Goal: Task Accomplishment & Management: Manage account settings

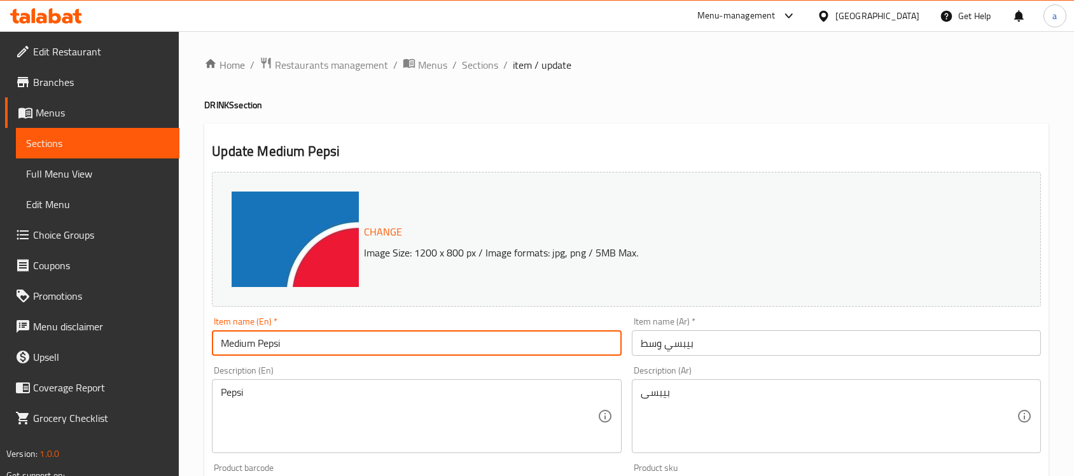
scroll to position [239, 0]
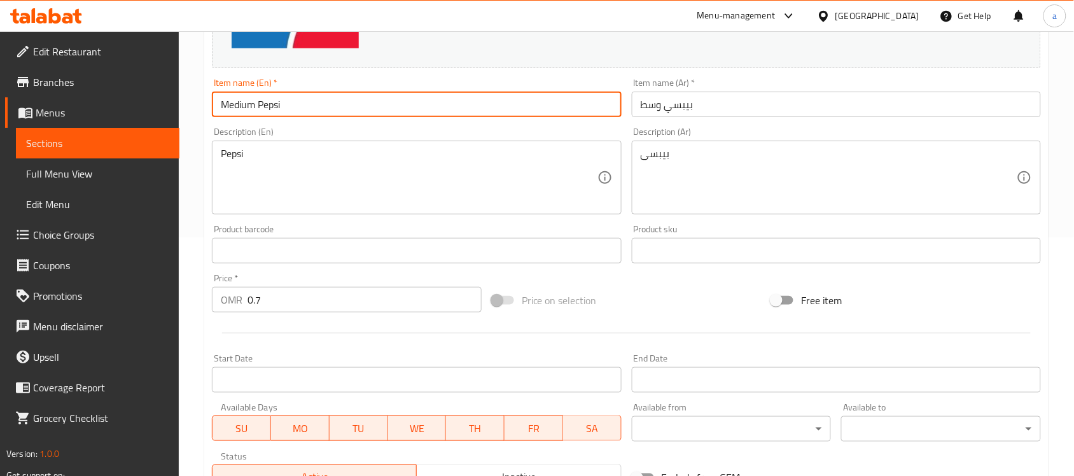
click at [906, 10] on div "Oman" at bounding box center [877, 16] width 84 height 14
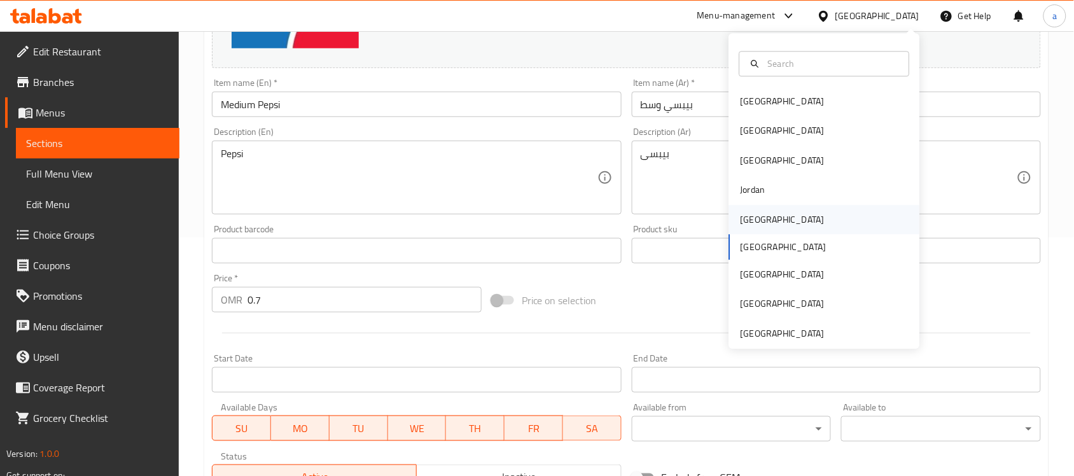
click at [755, 216] on div "Kuwait" at bounding box center [782, 219] width 104 height 29
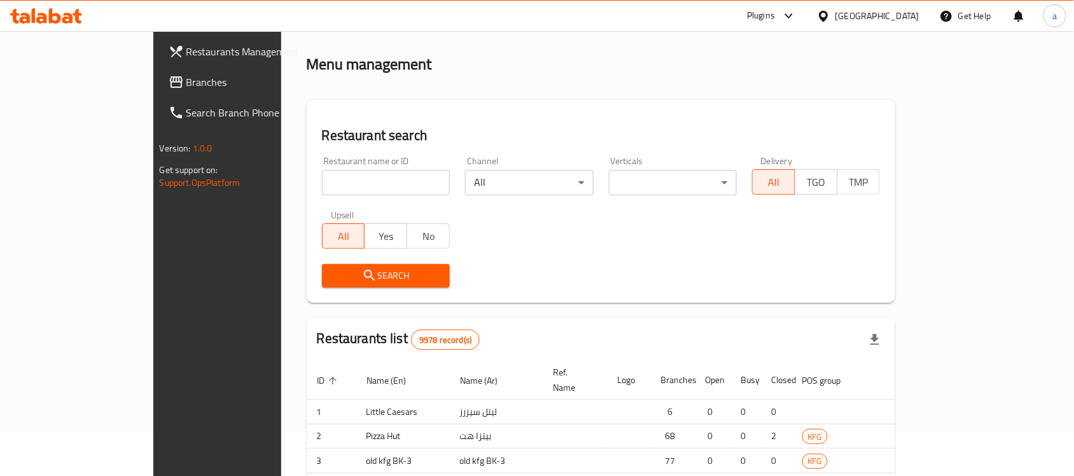
scroll to position [239, 0]
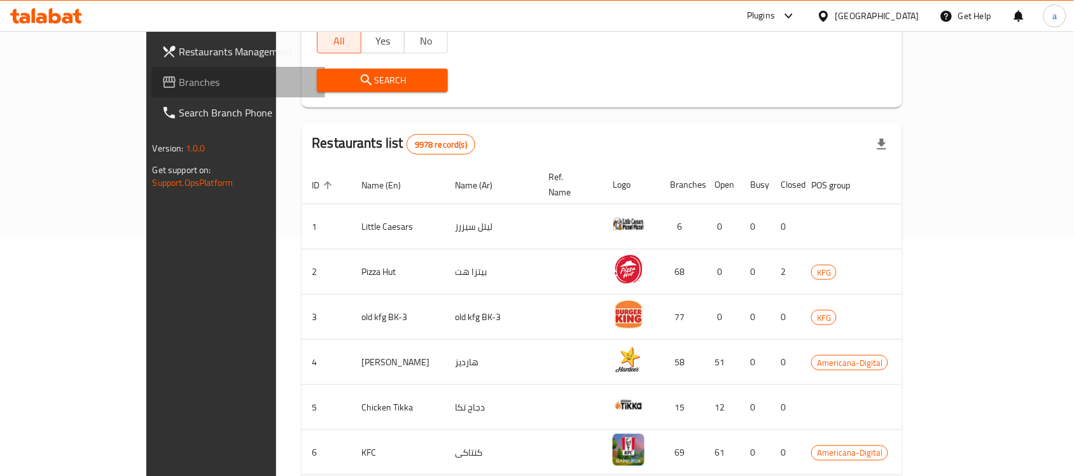
click at [179, 84] on span "Branches" at bounding box center [247, 81] width 136 height 15
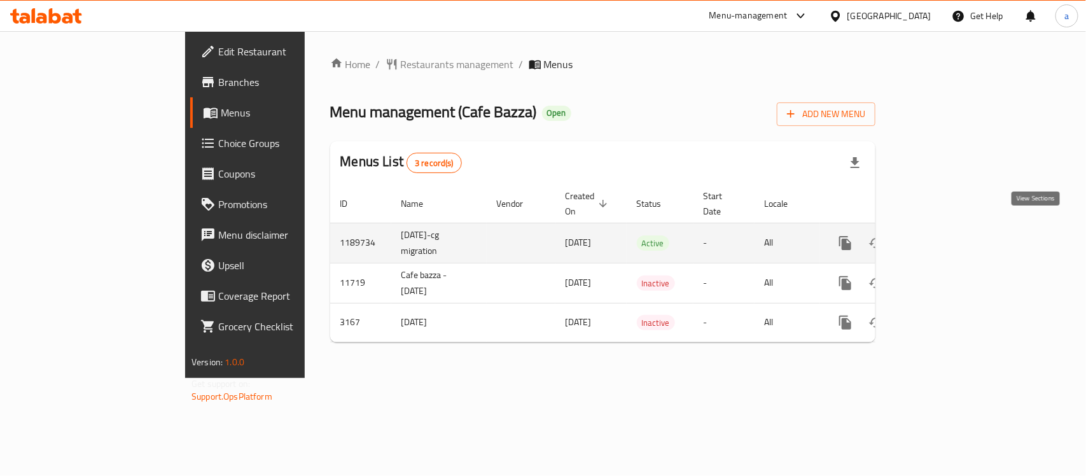
click at [945, 235] on icon "enhanced table" at bounding box center [936, 242] width 15 height 15
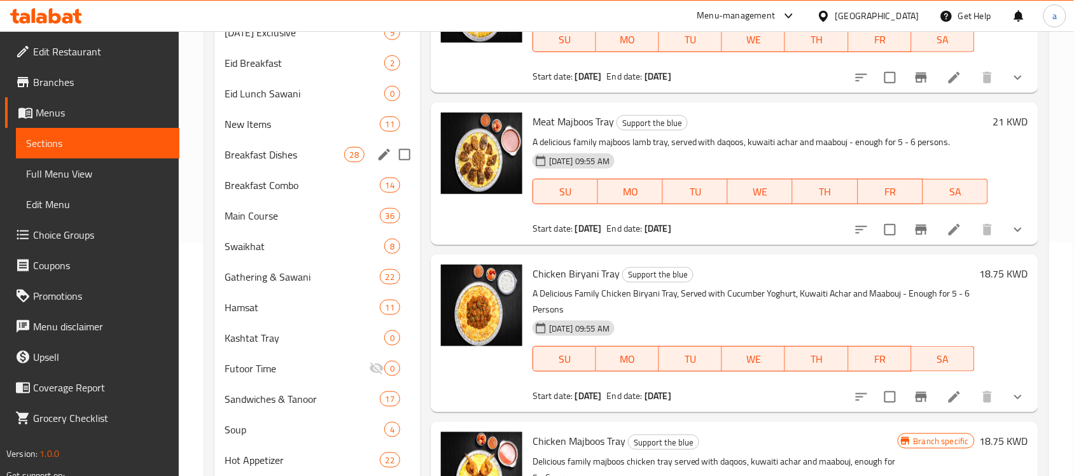
scroll to position [198, 0]
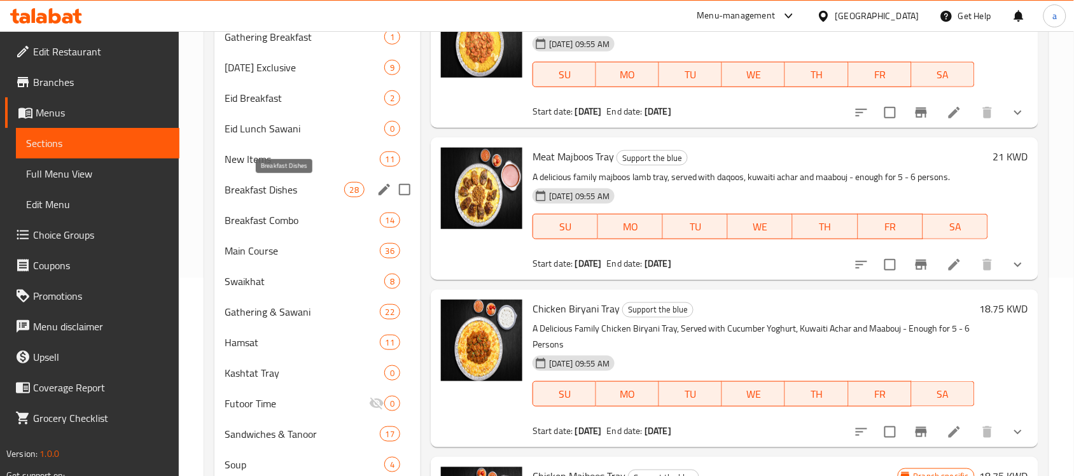
click at [272, 191] on span "Breakfast Dishes" at bounding box center [284, 189] width 119 height 15
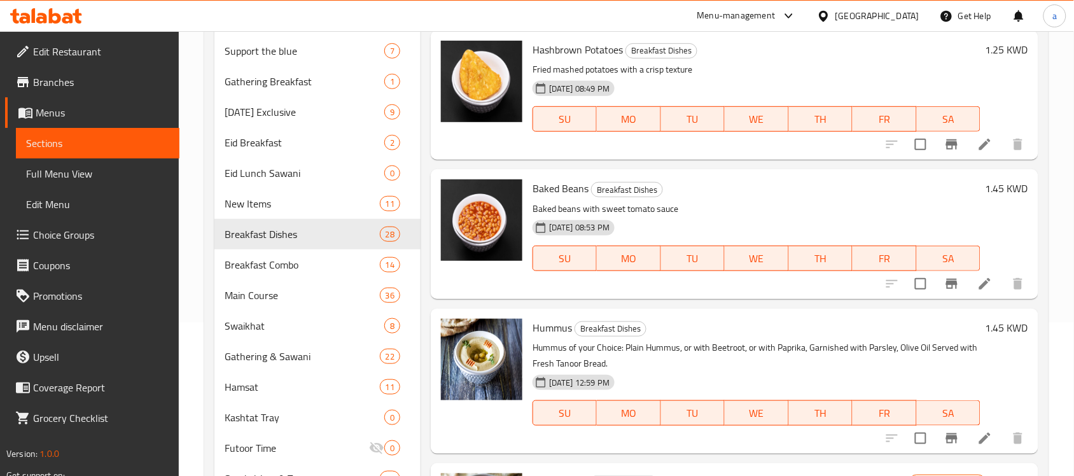
scroll to position [118, 0]
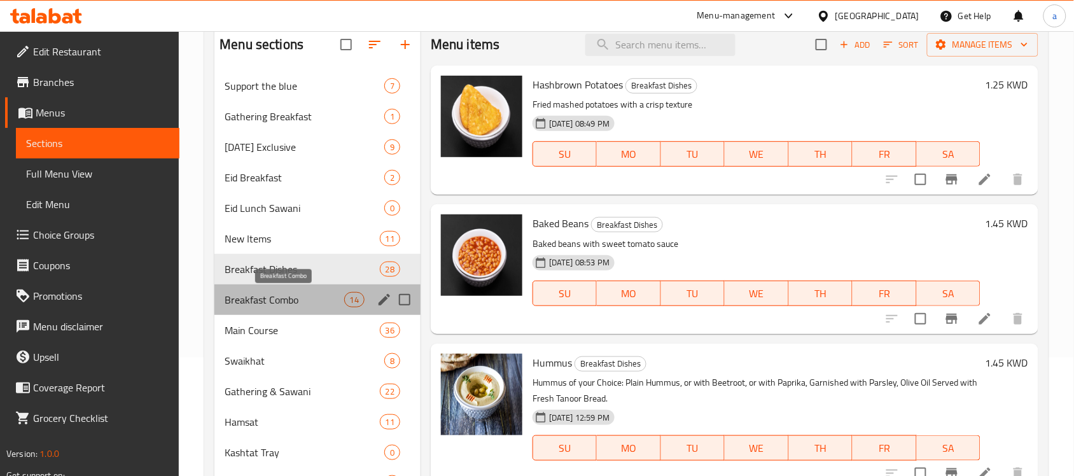
click at [275, 294] on span "Breakfast Combo" at bounding box center [284, 299] width 119 height 15
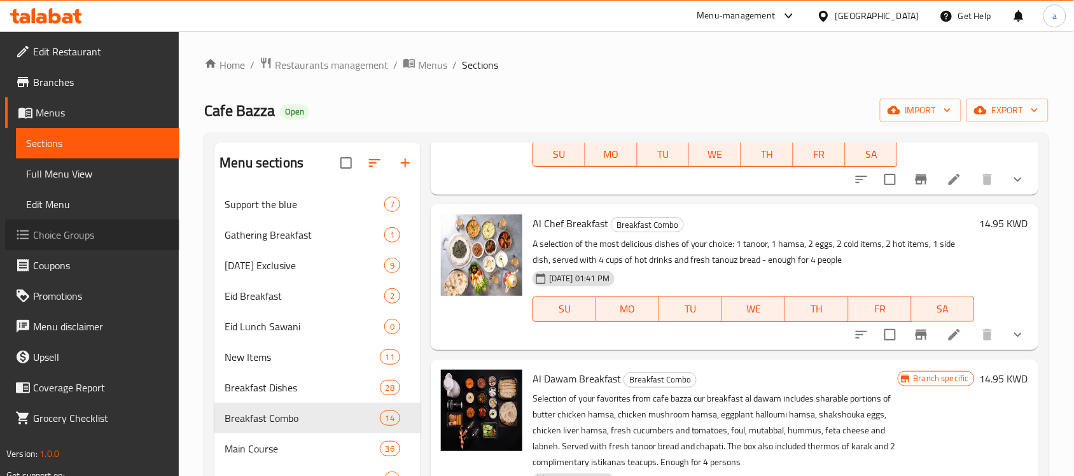
click at [74, 237] on span "Choice Groups" at bounding box center [101, 234] width 136 height 15
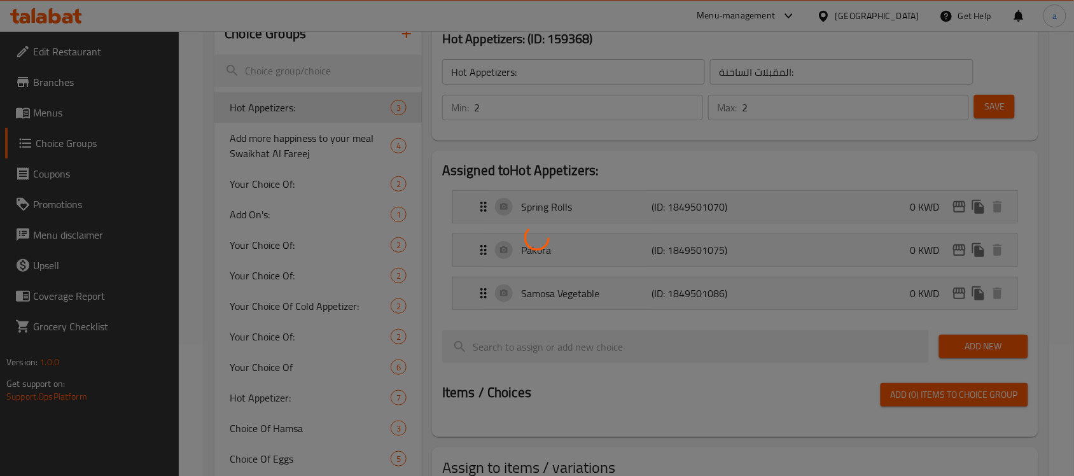
scroll to position [159, 0]
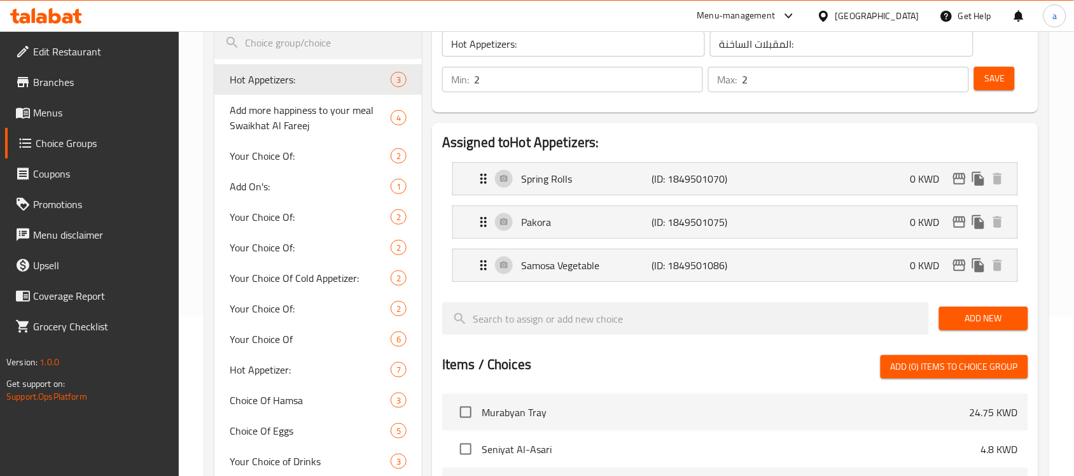
click at [36, 17] on icon at bounding box center [46, 15] width 72 height 15
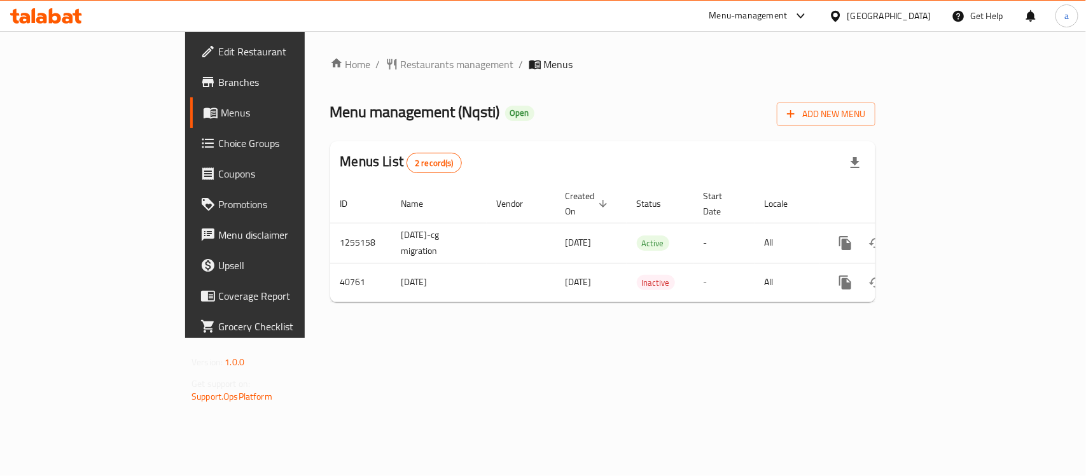
click at [923, 18] on div "[GEOGRAPHIC_DATA]" at bounding box center [889, 16] width 84 height 14
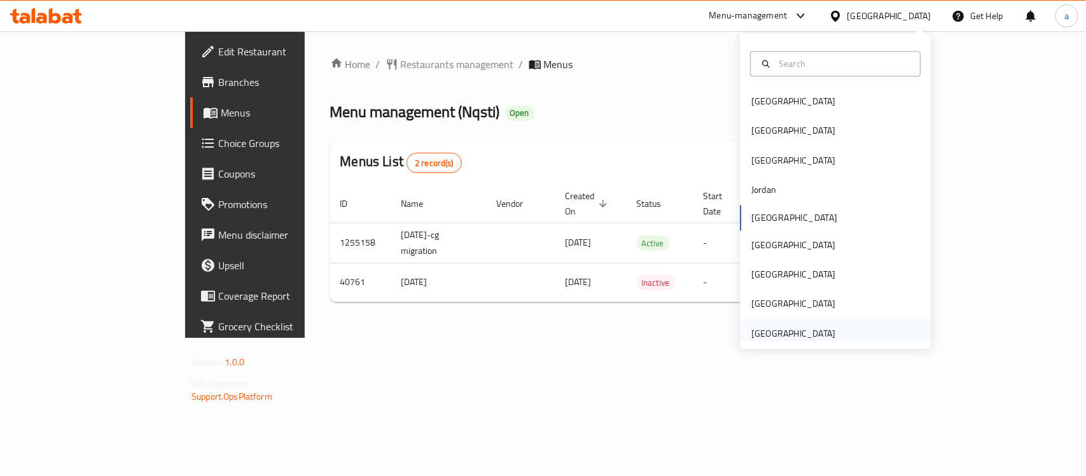
click at [789, 338] on div "[GEOGRAPHIC_DATA]" at bounding box center [793, 333] width 84 height 14
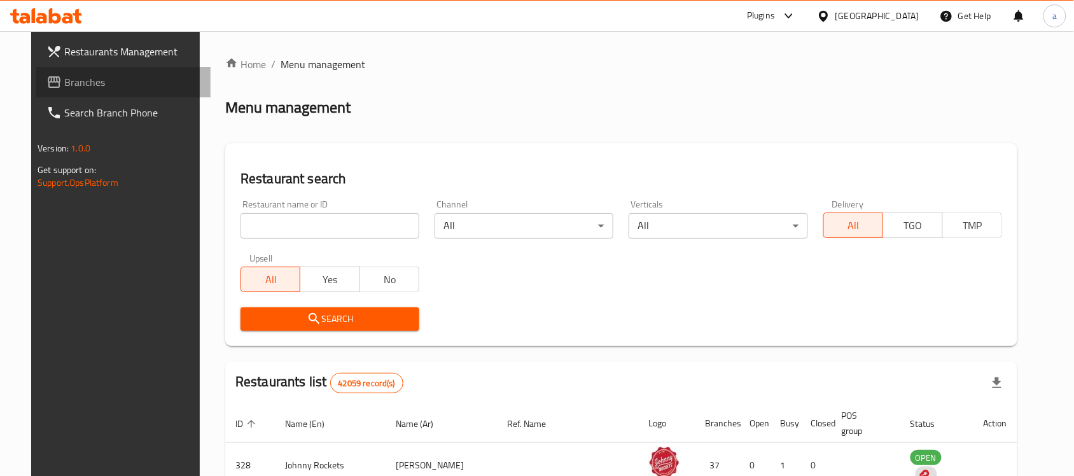
click at [64, 85] on span "Branches" at bounding box center [132, 81] width 136 height 15
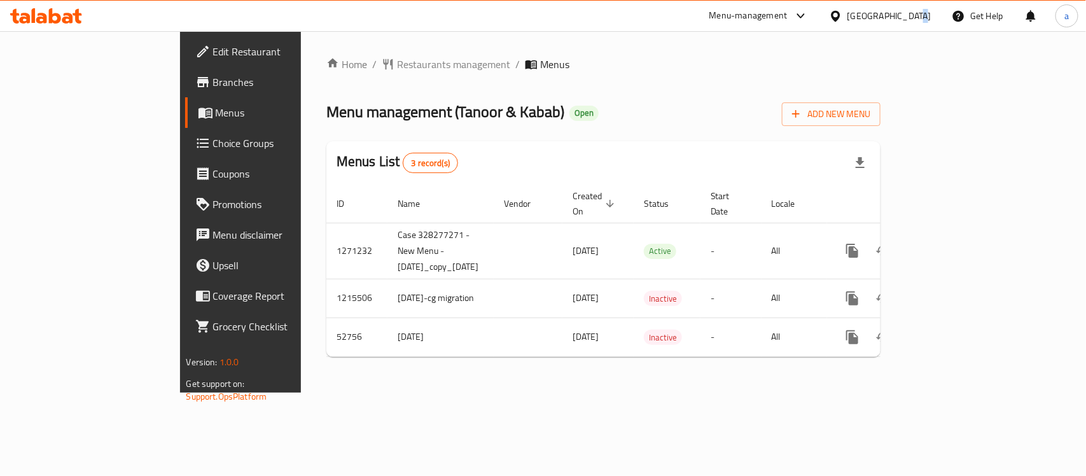
click at [913, 11] on div "[GEOGRAPHIC_DATA]" at bounding box center [889, 16] width 84 height 14
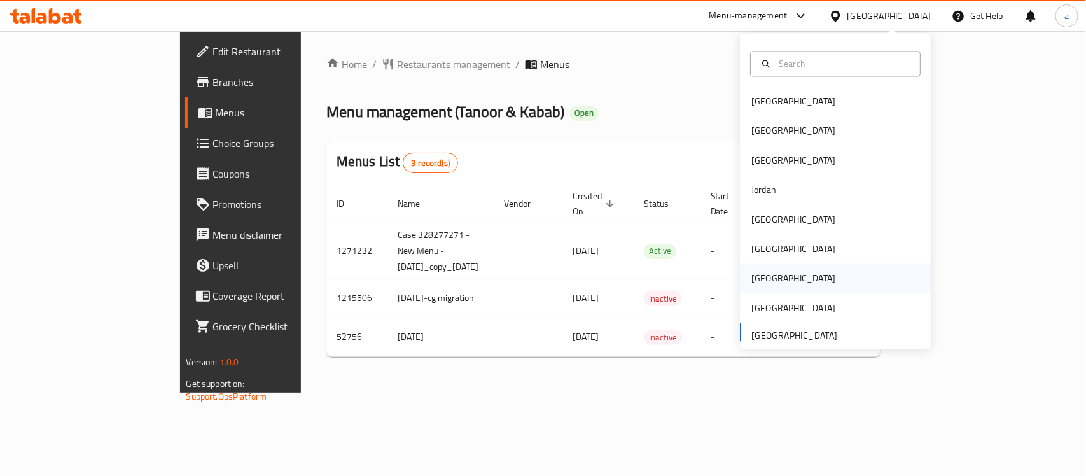
click at [768, 286] on div "Qatar" at bounding box center [793, 278] width 104 height 29
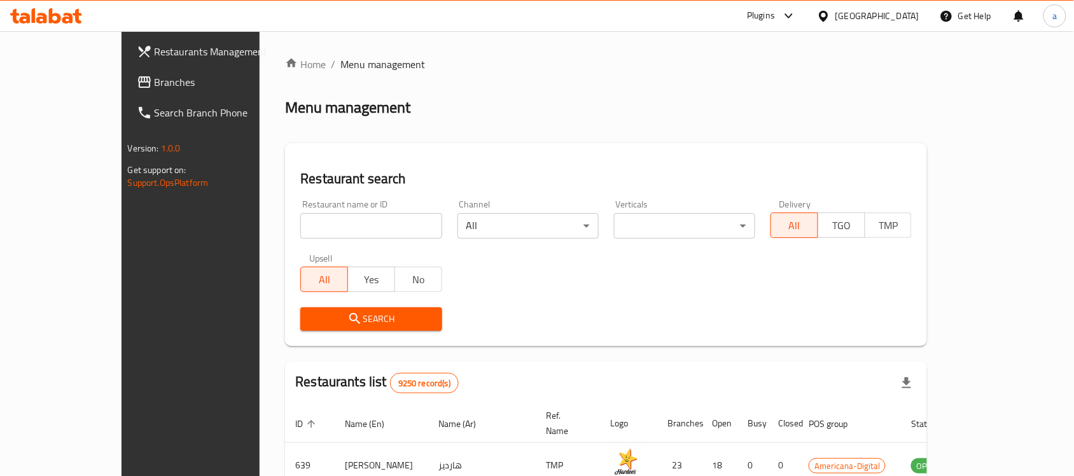
click at [155, 83] on span "Branches" at bounding box center [223, 81] width 136 height 15
